Goal: Task Accomplishment & Management: Use online tool/utility

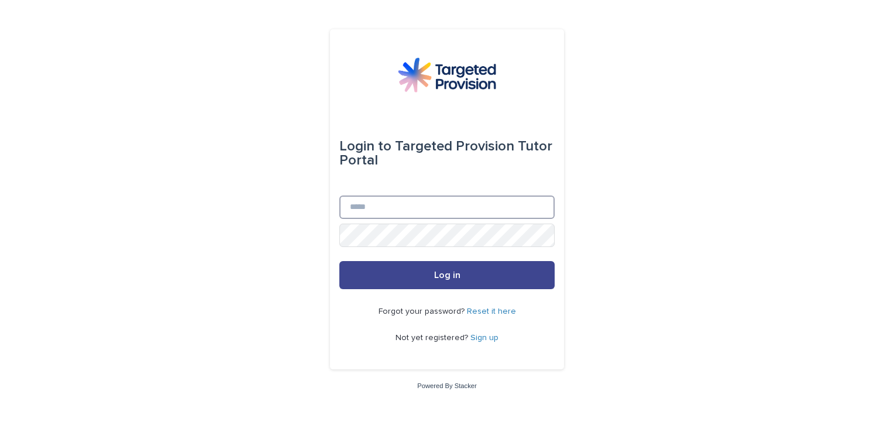
type input "**********"
click at [411, 273] on button "Log in" at bounding box center [446, 275] width 215 height 28
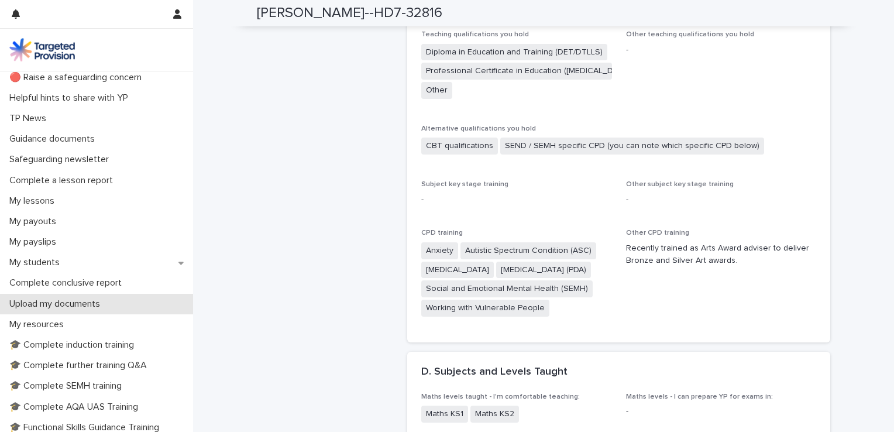
scroll to position [117, 0]
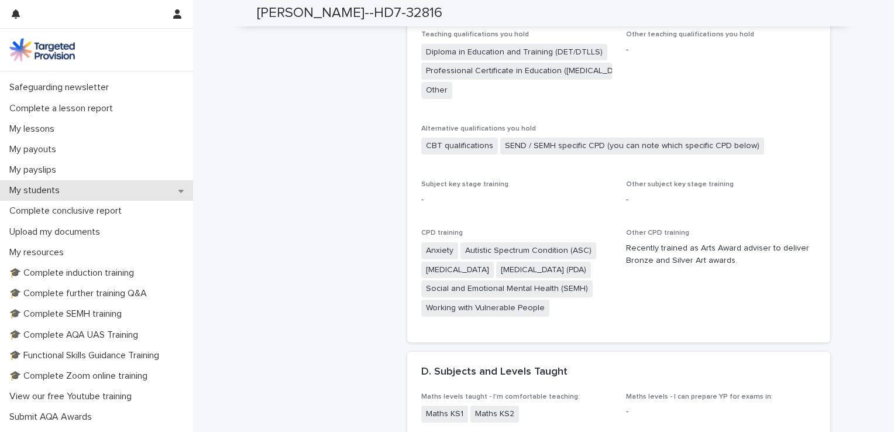
click at [36, 186] on p "My students" at bounding box center [37, 190] width 64 height 11
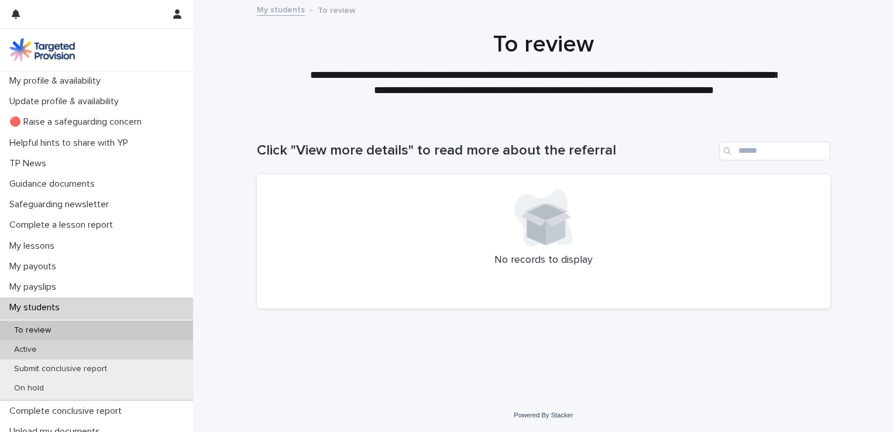
click at [25, 350] on p "Active" at bounding box center [26, 349] width 42 height 10
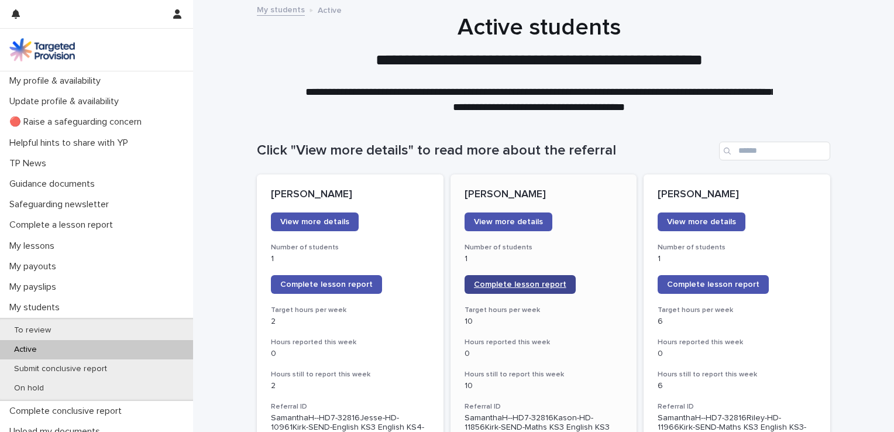
click at [496, 280] on span "Complete lesson report" at bounding box center [520, 284] width 92 height 8
